Goal: Information Seeking & Learning: Learn about a topic

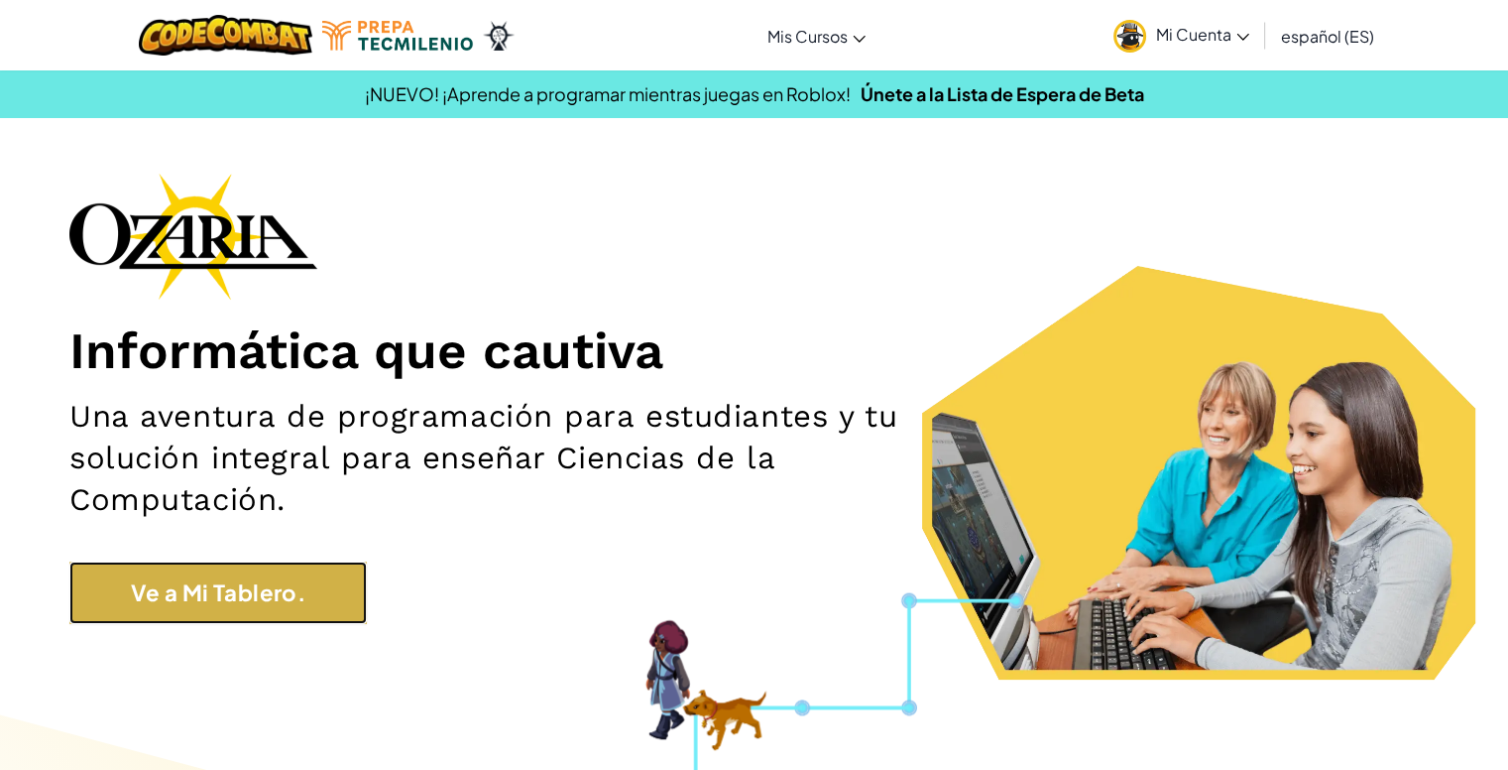
click at [259, 580] on link "Ve a Mi Tablero." at bounding box center [217, 592] width 297 height 62
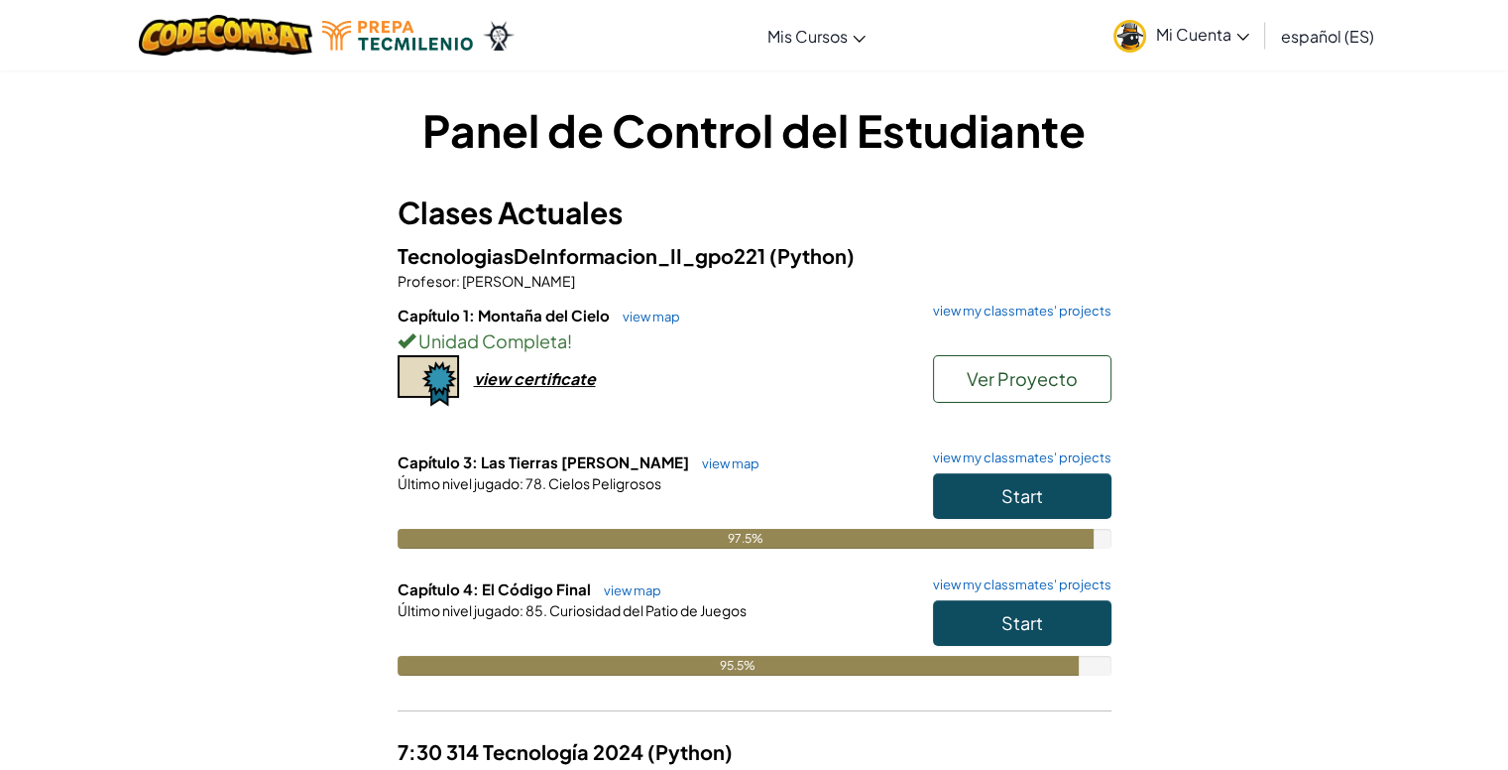
click at [1189, 31] on span "Mi Cuenta" at bounding box center [1202, 34] width 93 height 21
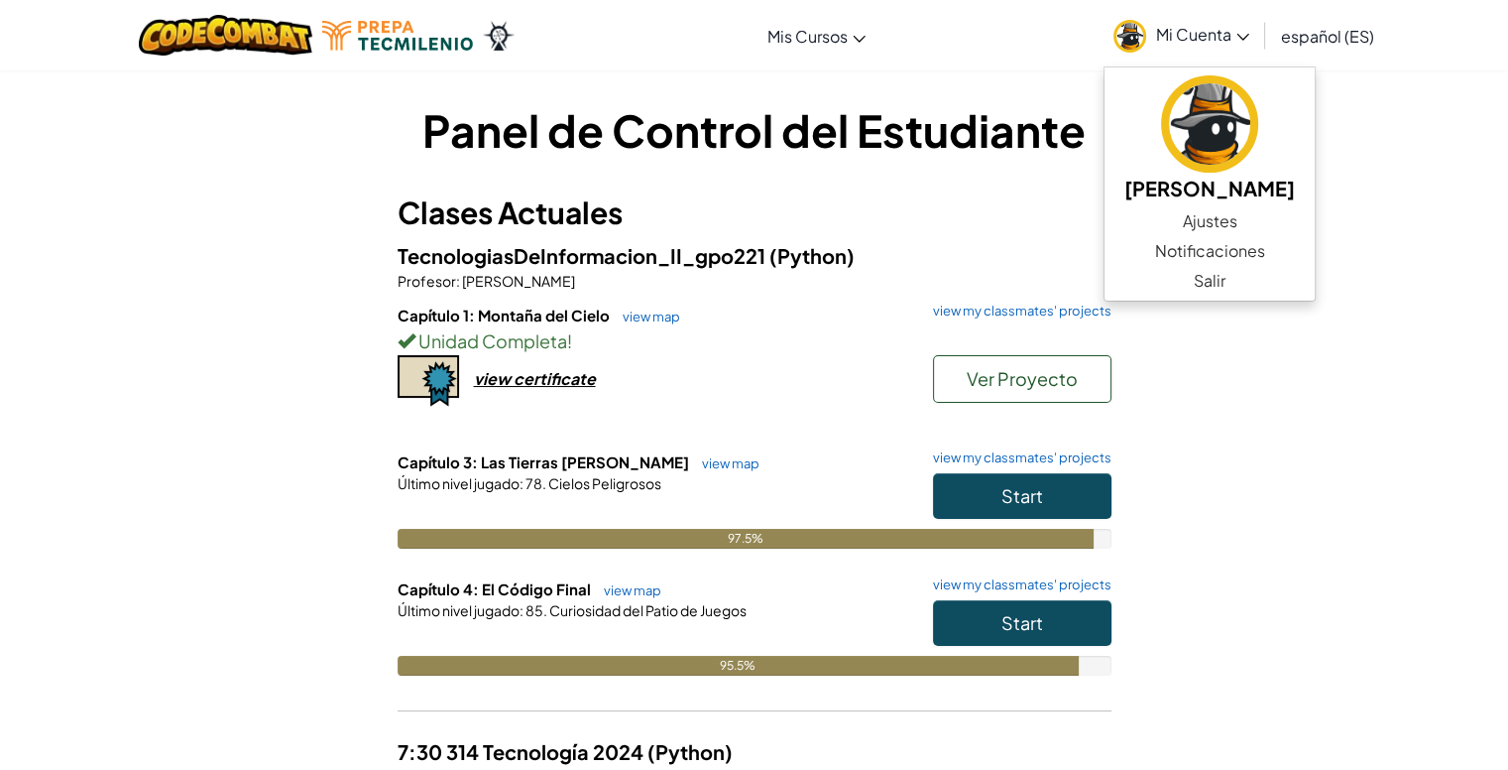
click at [1239, 445] on div "Panel de Control del Estudiante Clases Actuales TecnologiasDeInformacion_II_gpo…" at bounding box center [755, 656] width 1160 height 1114
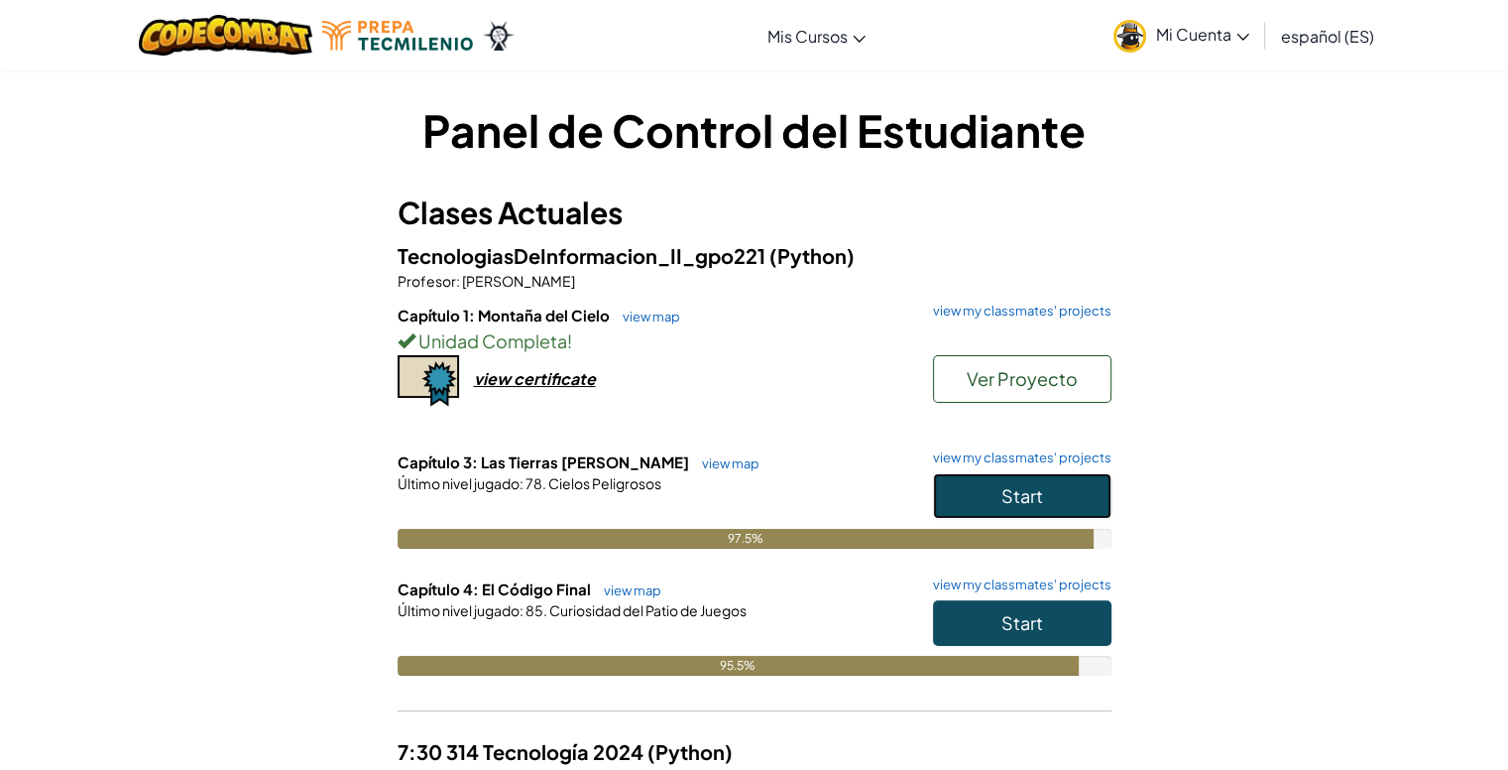
click at [1019, 495] on span "Start" at bounding box center [1023, 495] width 42 height 23
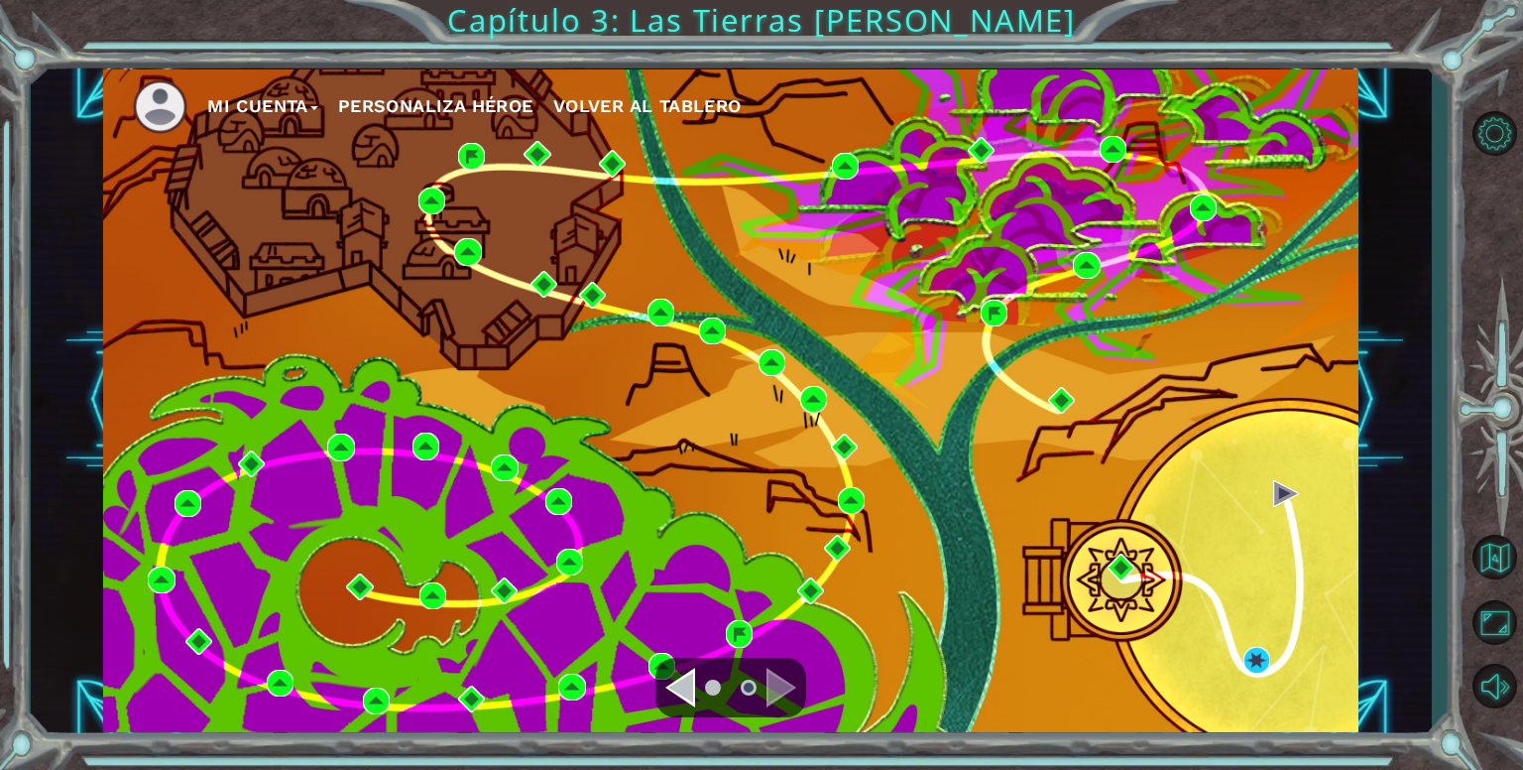
click at [694, 693] on div "Navigate to the previous page" at bounding box center [680, 687] width 30 height 40
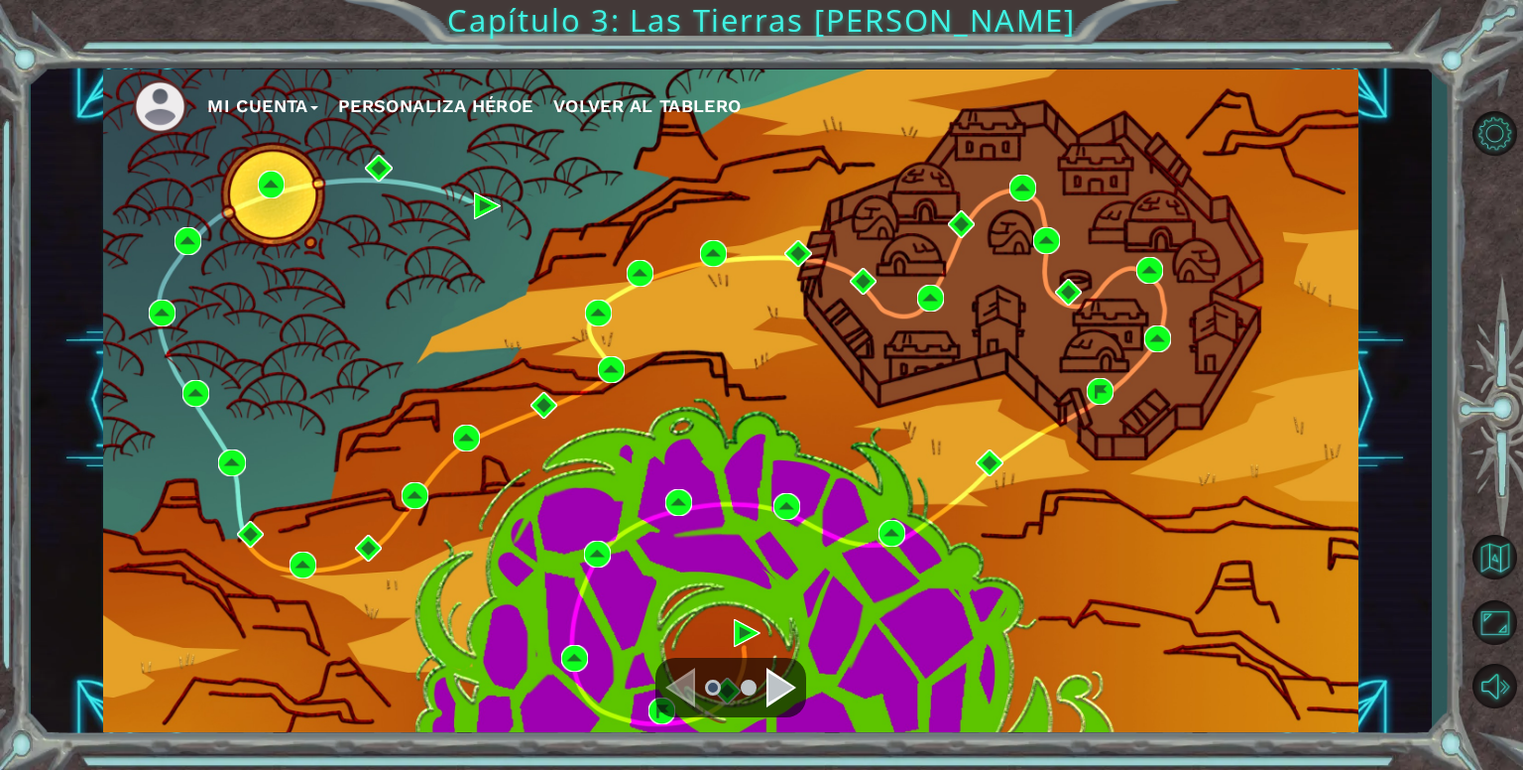
click at [781, 675] on div "Navigate to the next page" at bounding box center [782, 687] width 30 height 40
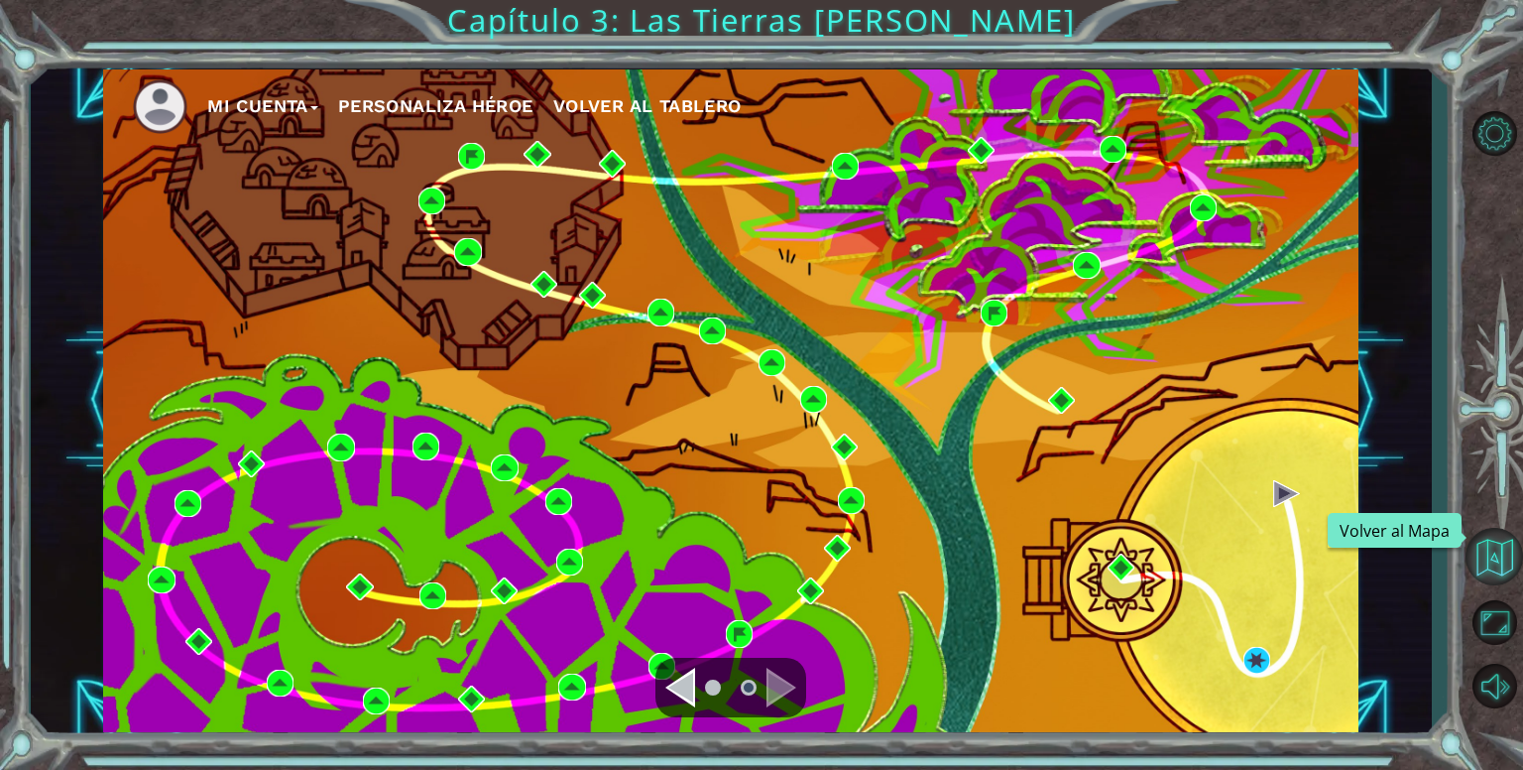
click at [1501, 571] on button "Volver al Mapa" at bounding box center [1495, 557] width 58 height 58
click at [1491, 580] on button "Volver al Mapa" at bounding box center [1495, 557] width 58 height 58
click at [618, 107] on span "Volver al Tablero" at bounding box center [647, 105] width 188 height 21
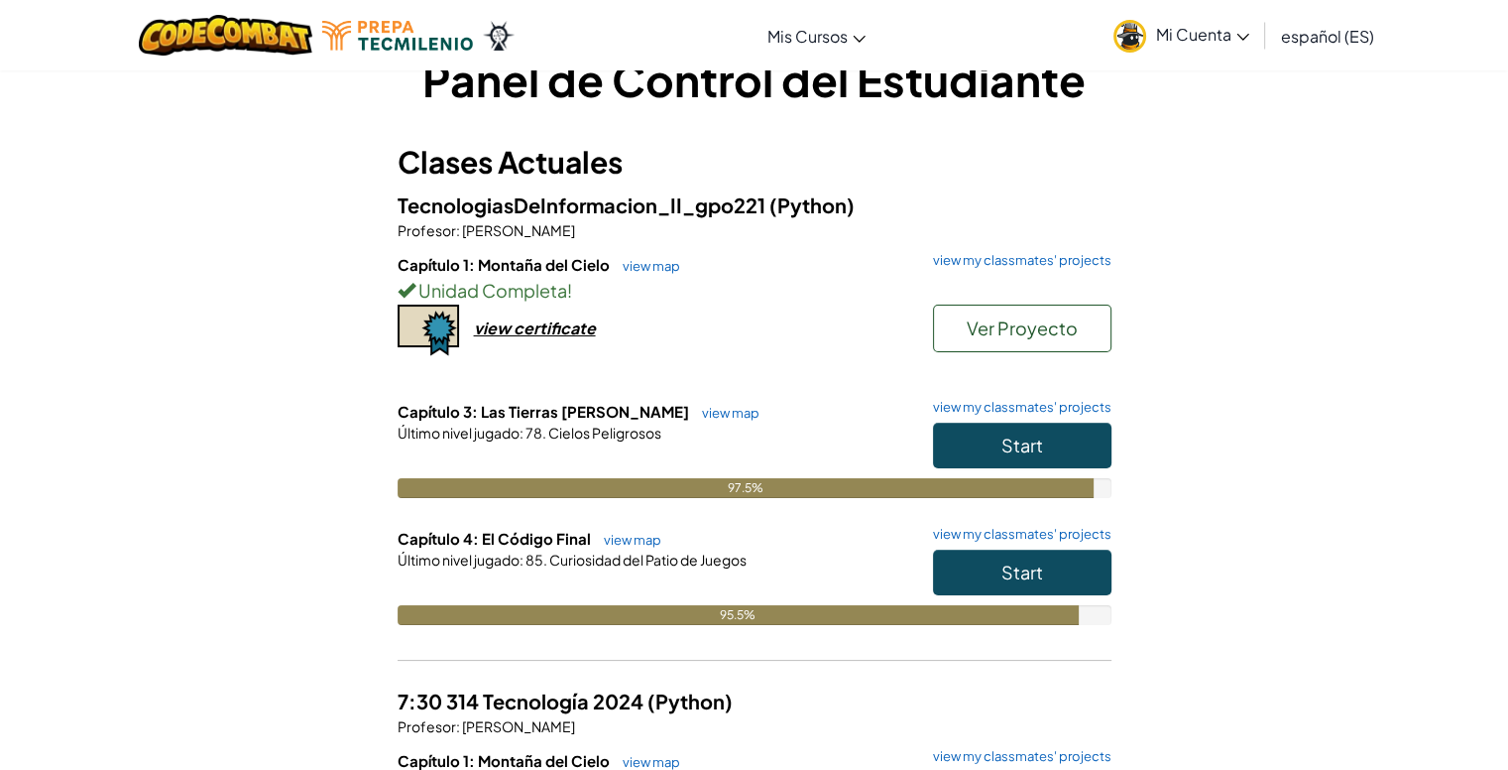
scroll to position [56, 0]
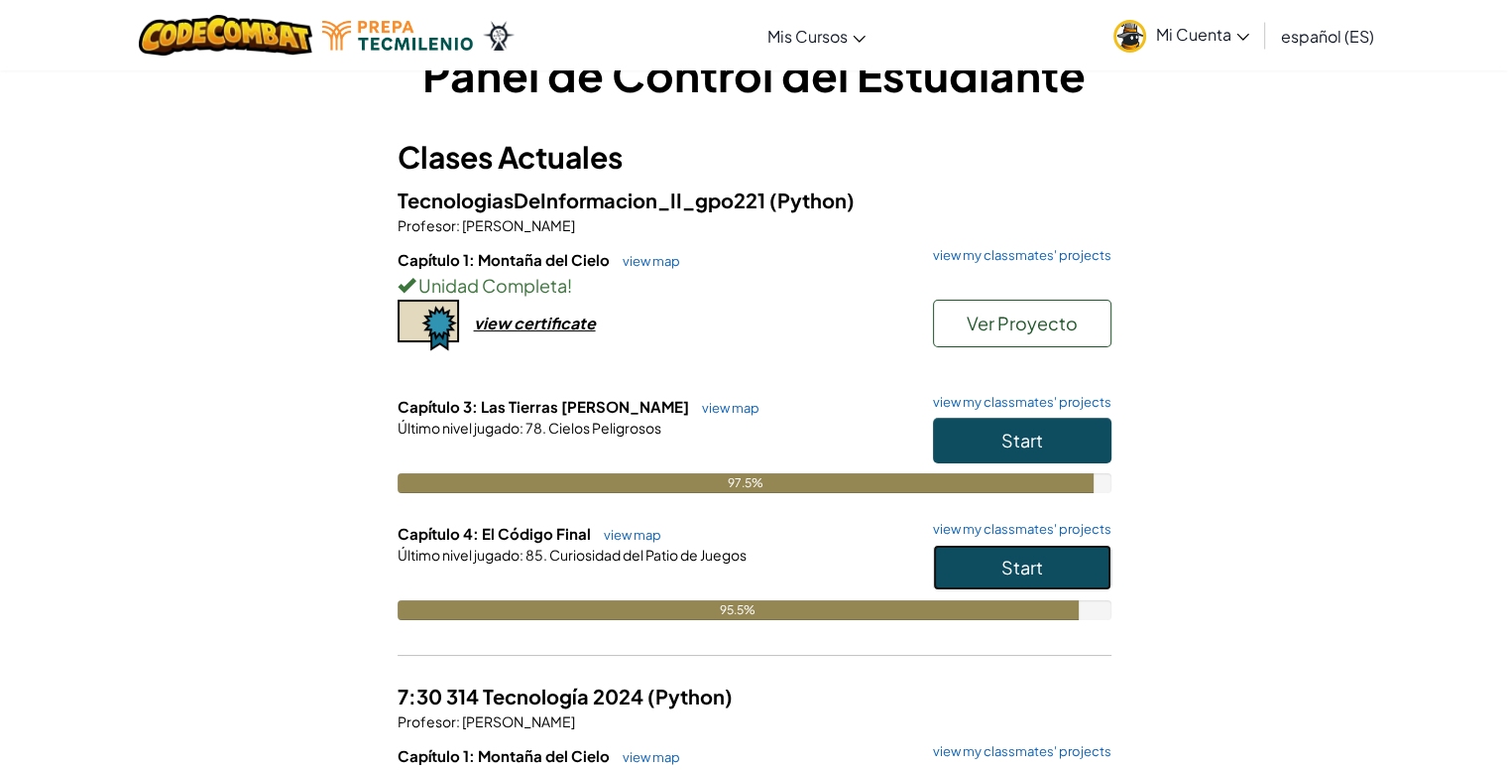
click at [1025, 562] on span "Start" at bounding box center [1023, 566] width 42 height 23
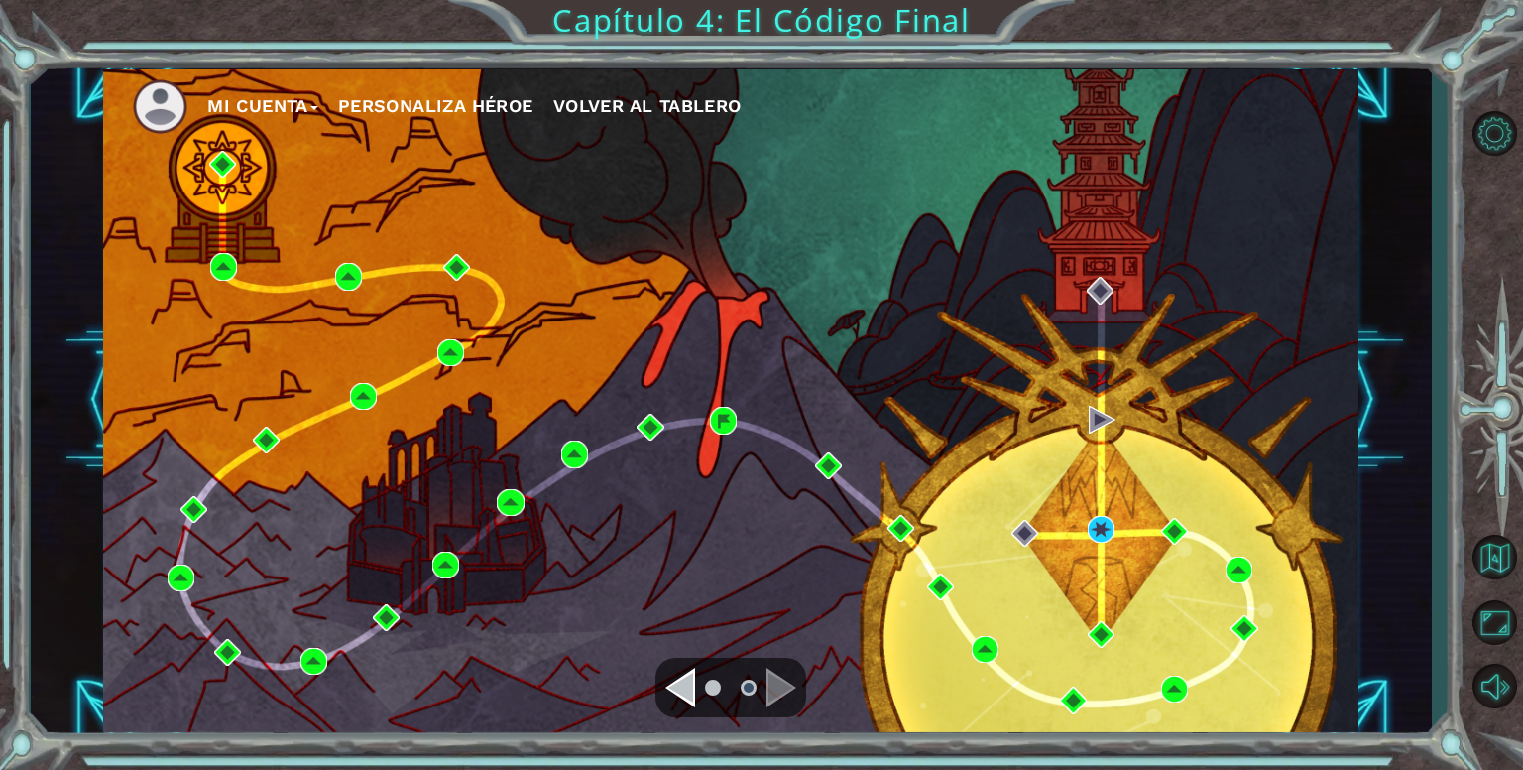
click at [681, 685] on div "Navigate to the previous page" at bounding box center [680, 687] width 30 height 40
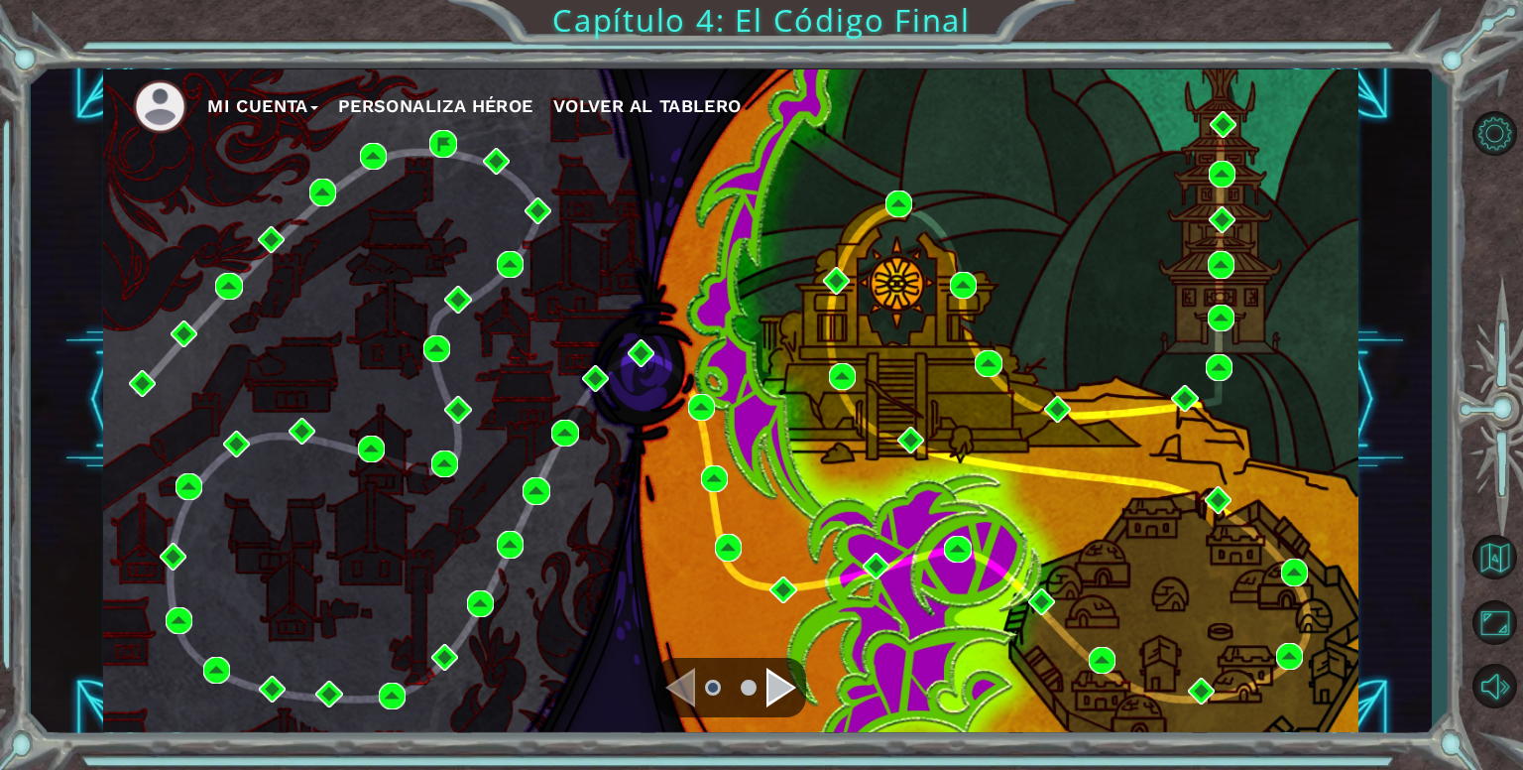
click at [772, 691] on div "Navigate to the next page" at bounding box center [782, 687] width 30 height 40
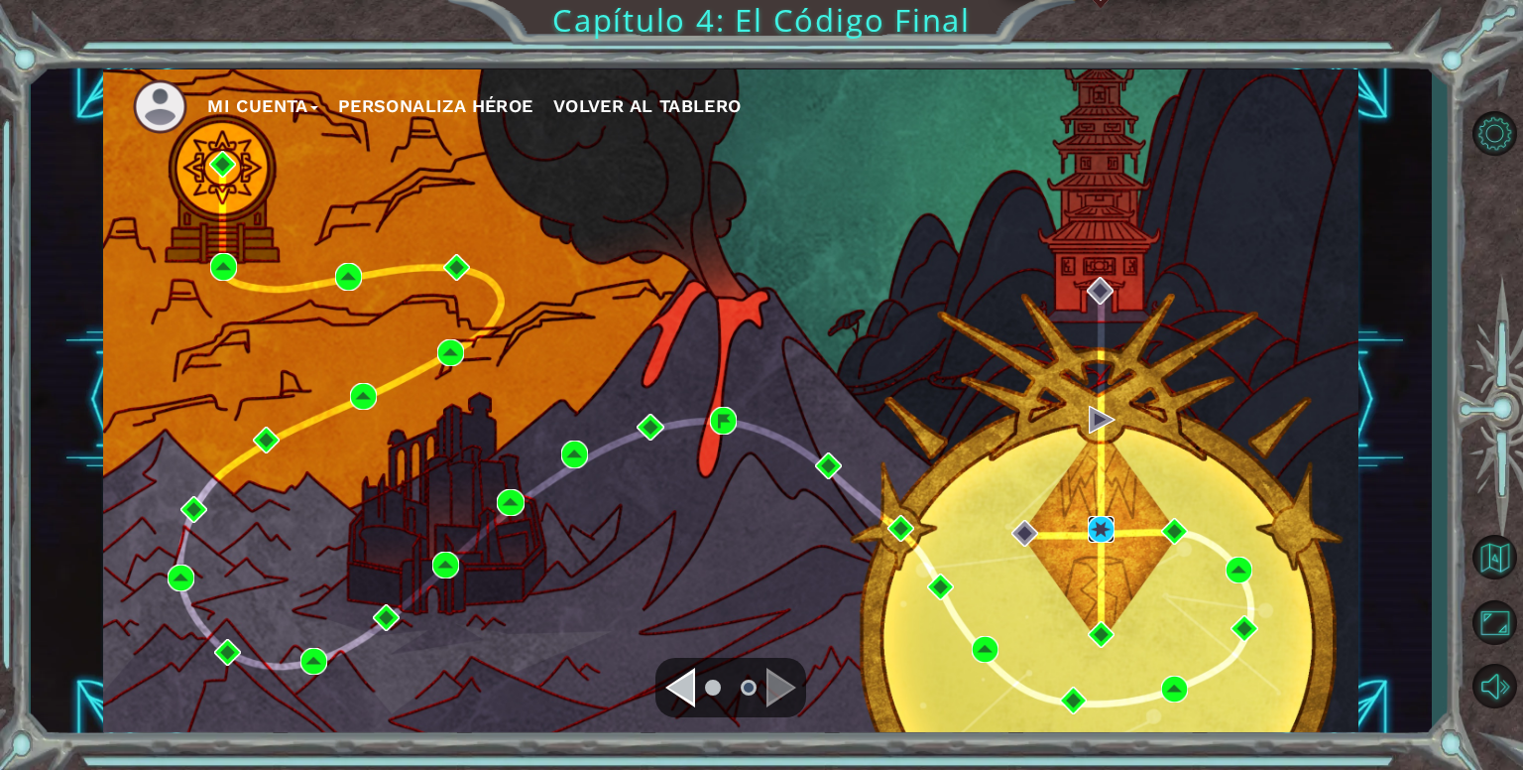
click at [1096, 528] on img at bounding box center [1101, 529] width 27 height 27
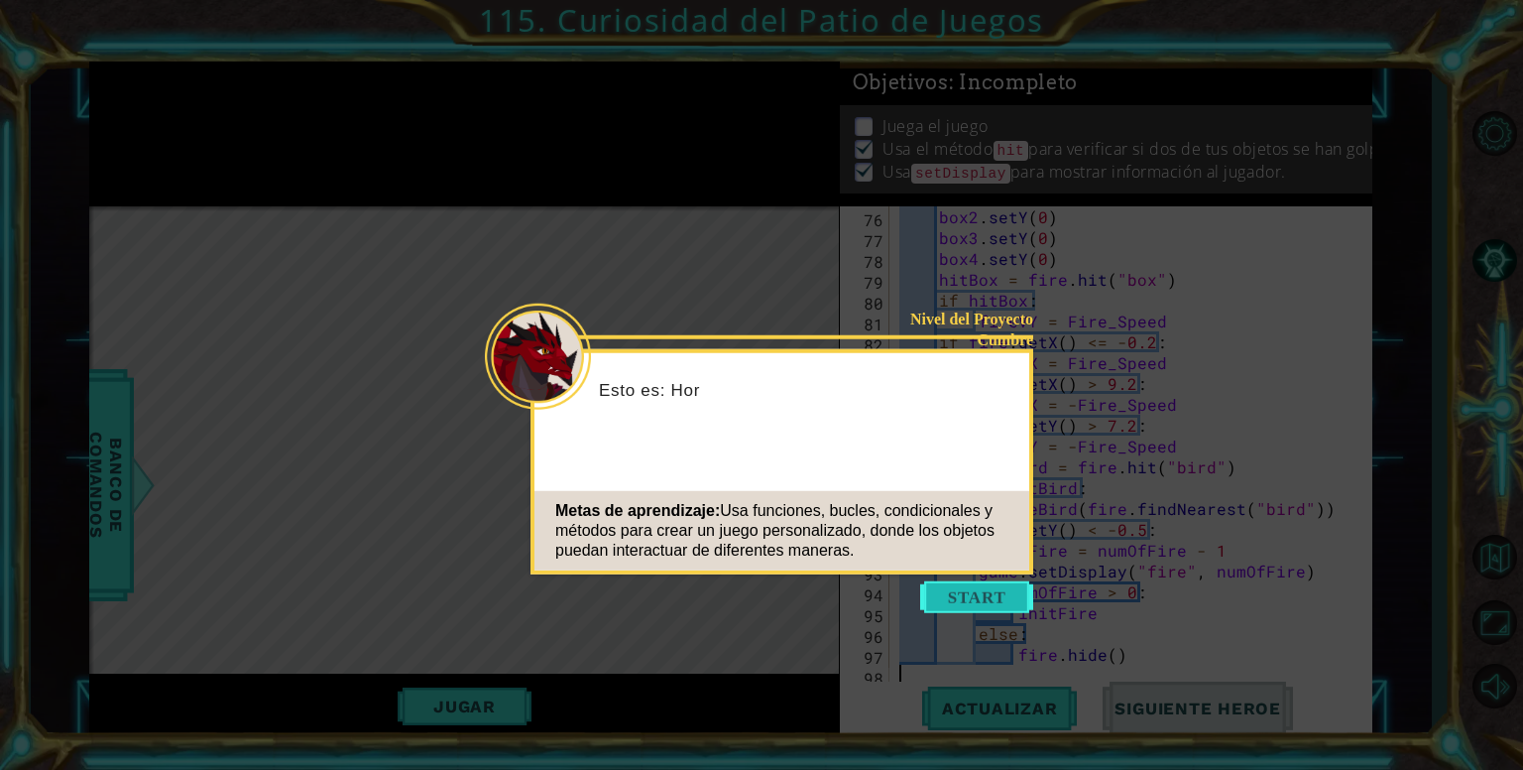
scroll to position [1562, 0]
click at [984, 593] on button "Start" at bounding box center [976, 597] width 113 height 32
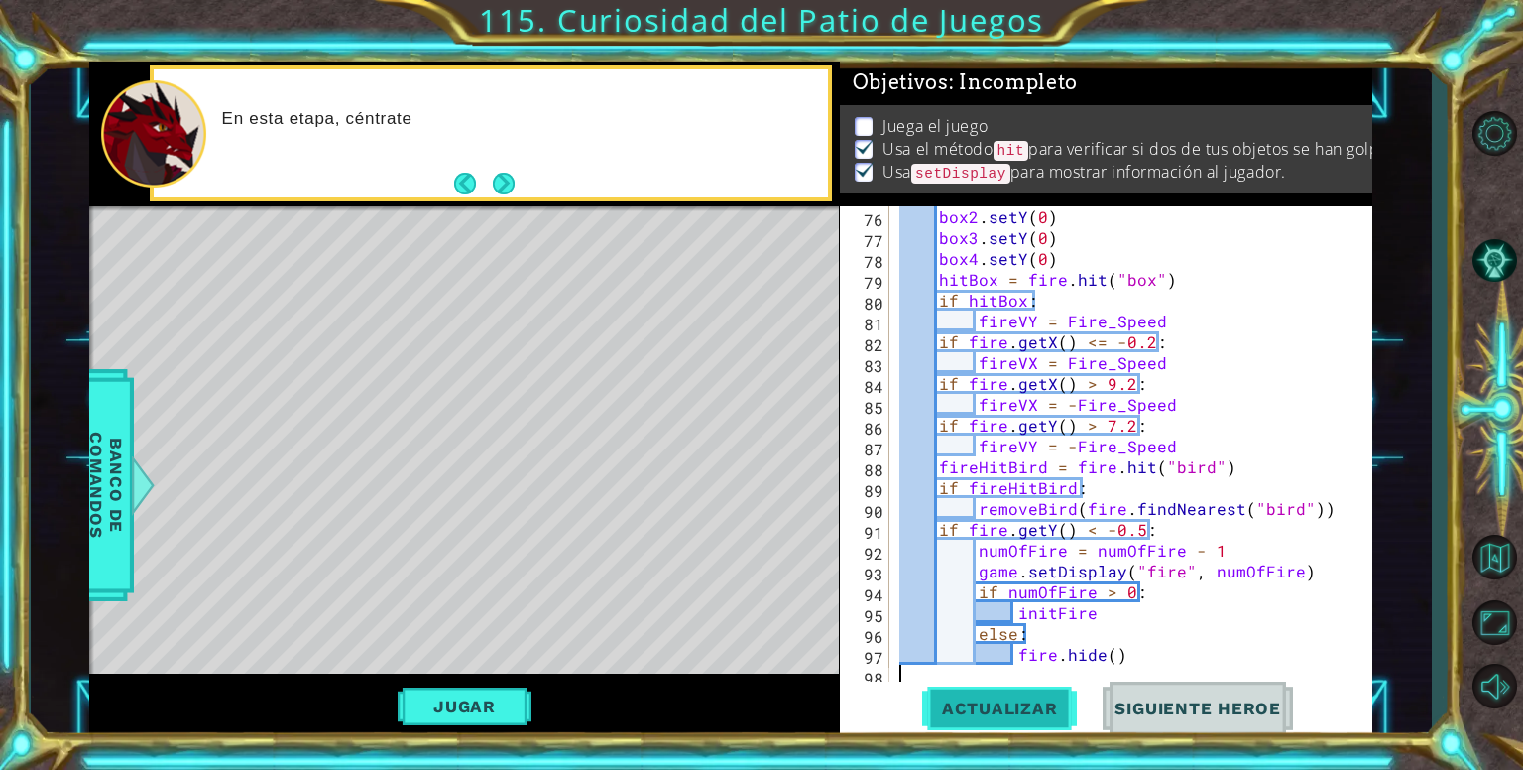
click at [993, 719] on button "Actualizar" at bounding box center [1000, 708] width 156 height 54
